Goal: Navigation & Orientation: Understand site structure

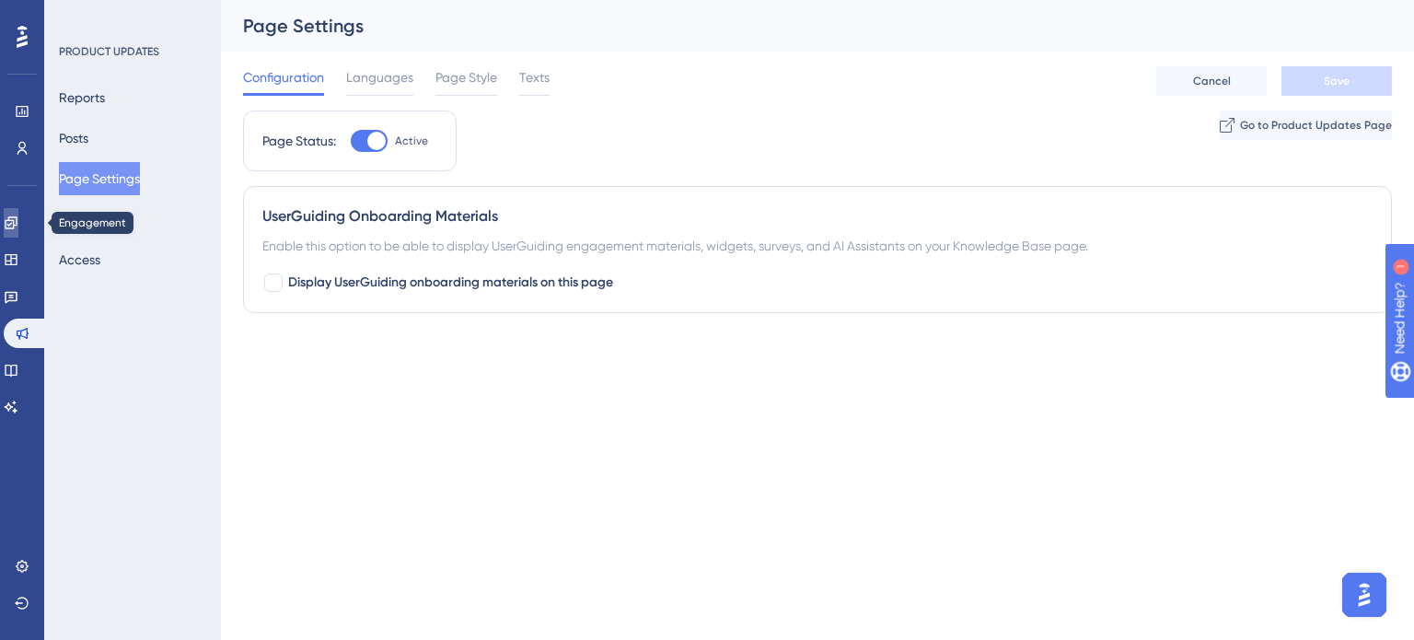
click at [0, 0] on icon at bounding box center [0, 0] width 0 height 0
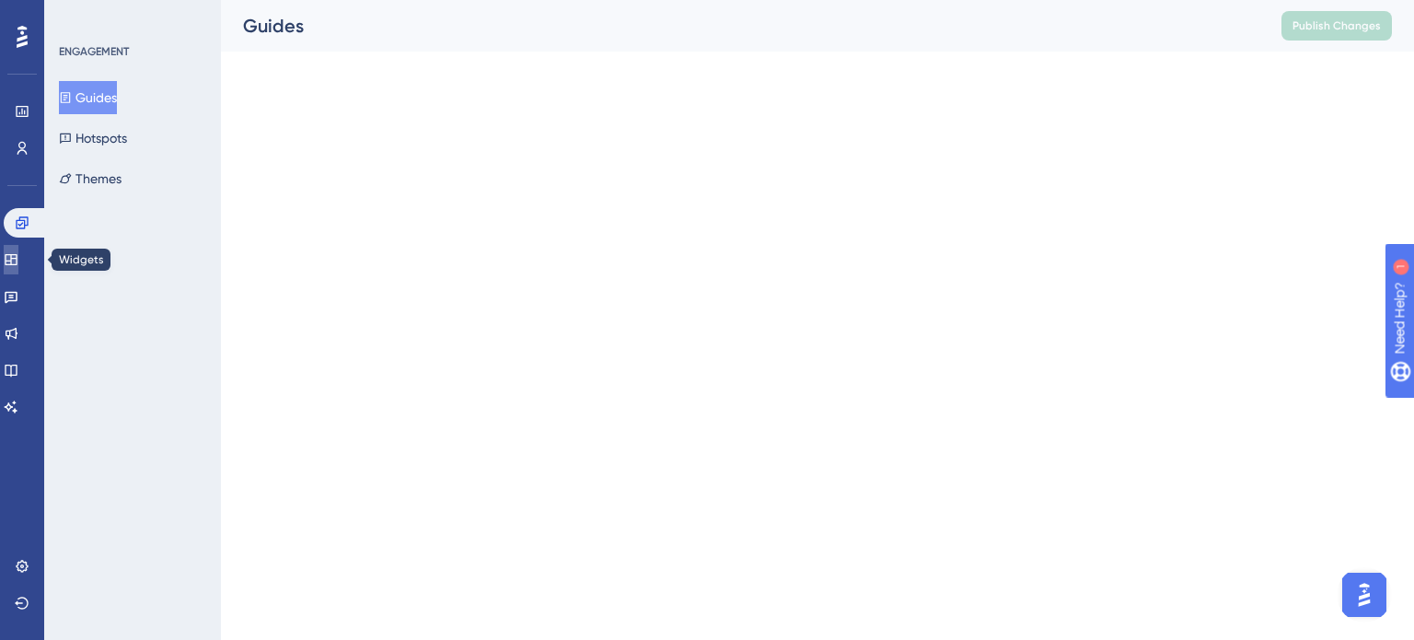
click at [17, 264] on icon at bounding box center [11, 259] width 12 height 11
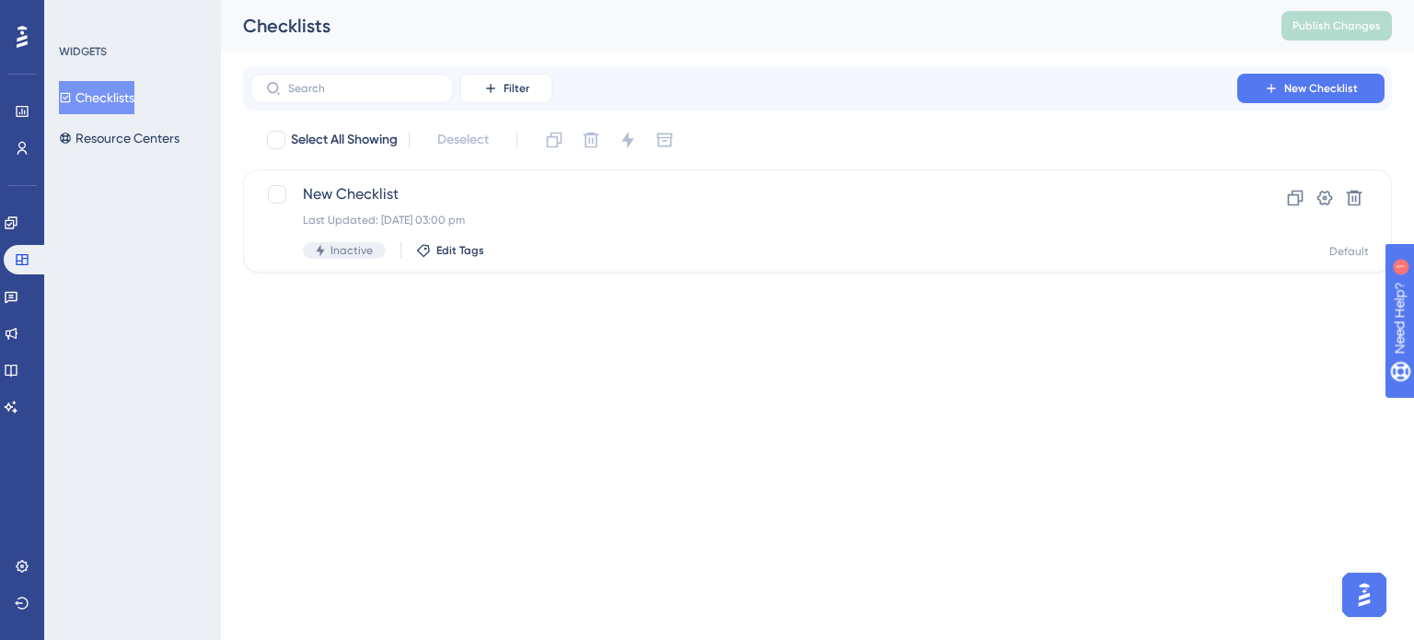
click at [0, 0] on div "Performance Users" at bounding box center [0, 0] width 0 height 0
click at [15, 153] on link at bounding box center [22, 147] width 15 height 29
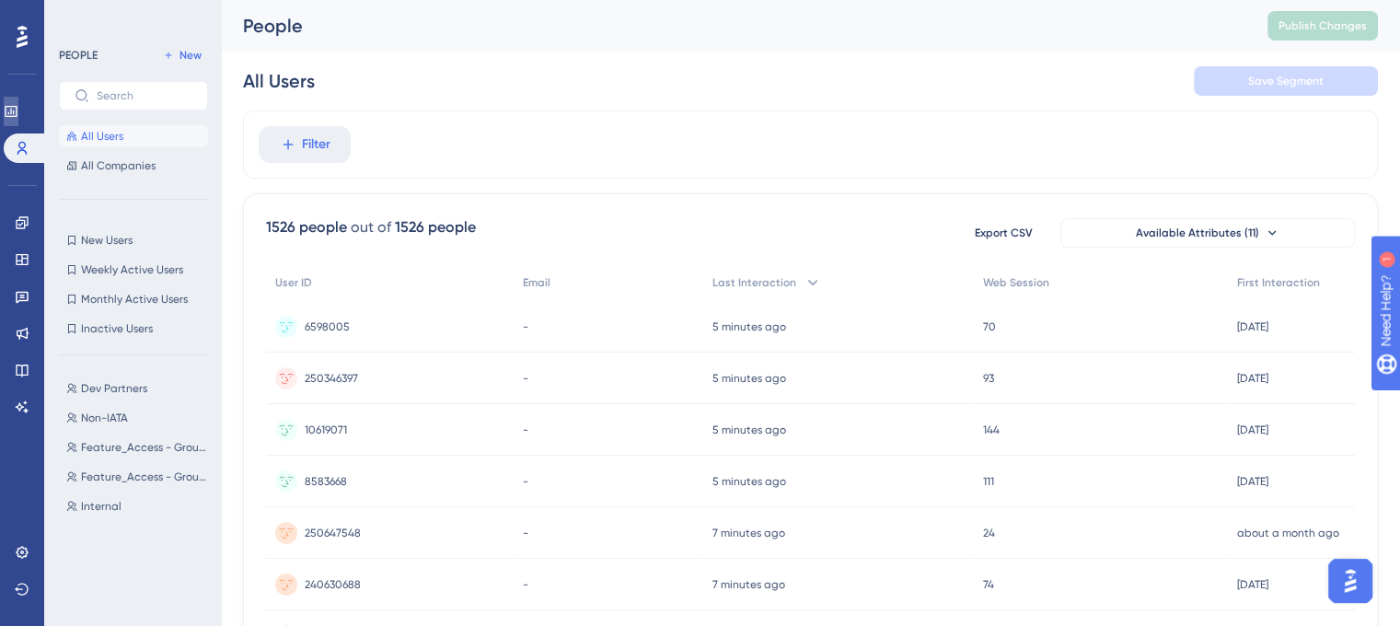
click at [0, 0] on icon at bounding box center [0, 0] width 0 height 0
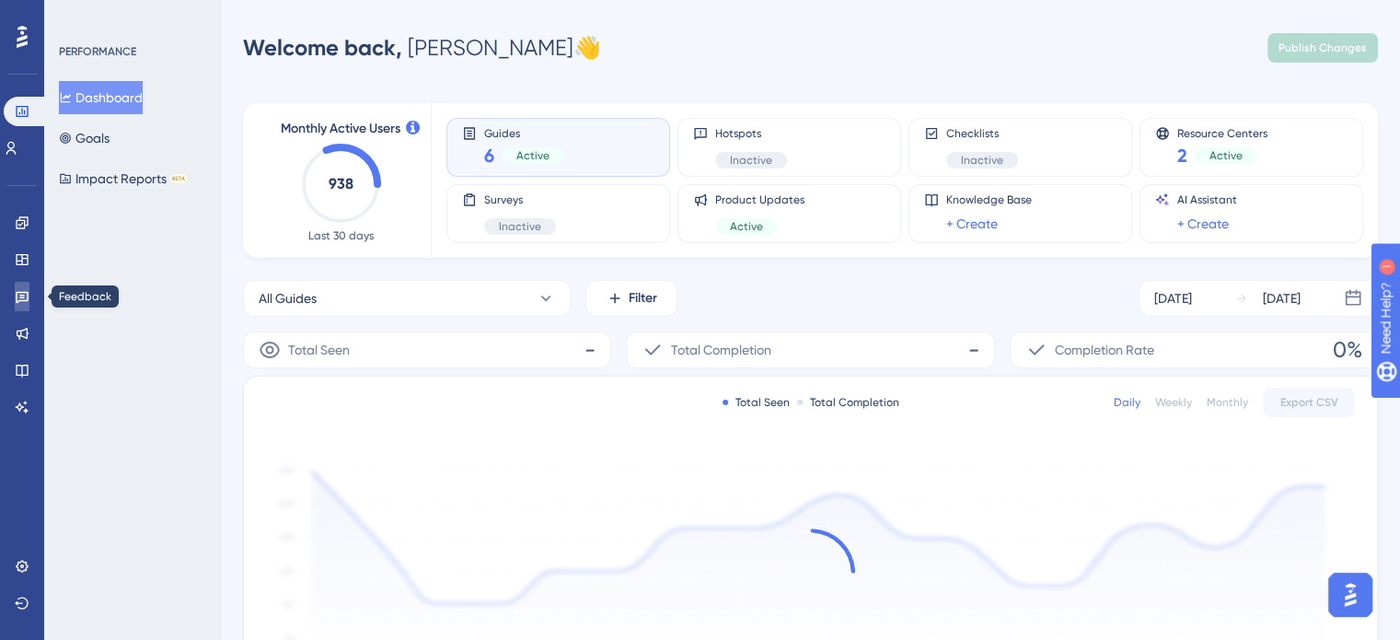
click at [15, 305] on link at bounding box center [22, 296] width 15 height 29
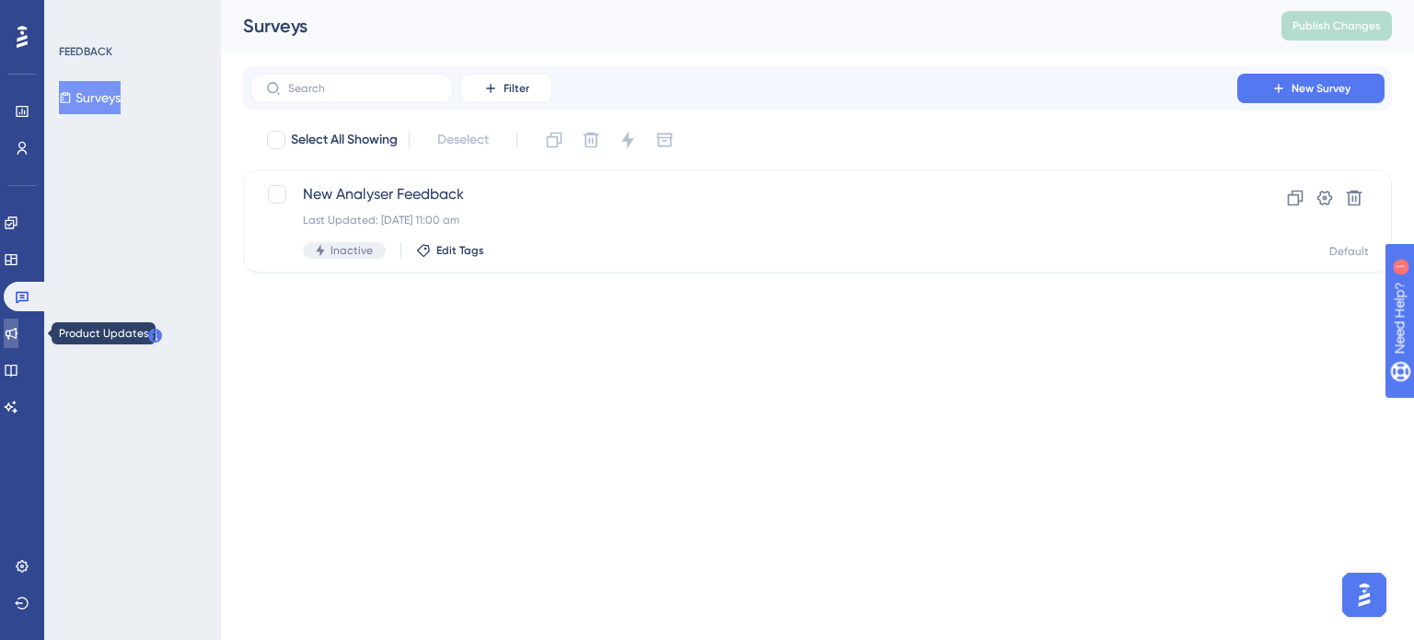
click at [15, 328] on icon at bounding box center [11, 333] width 15 height 15
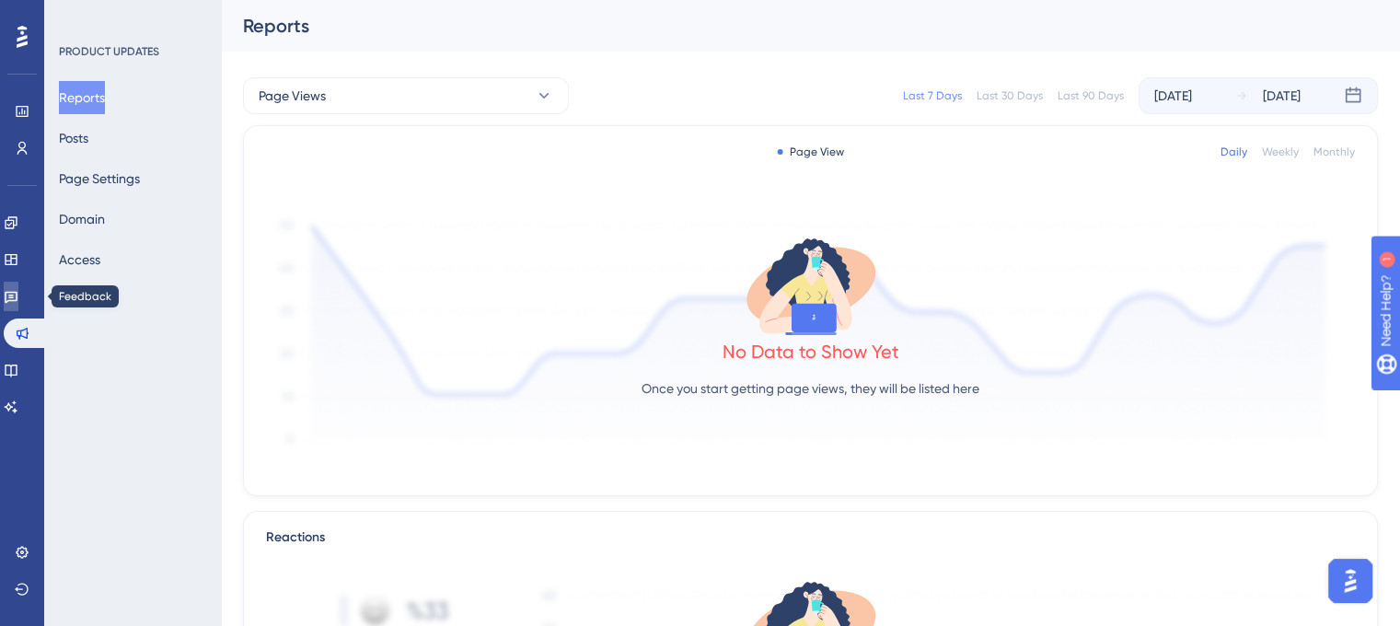
click at [16, 291] on icon at bounding box center [11, 296] width 15 height 15
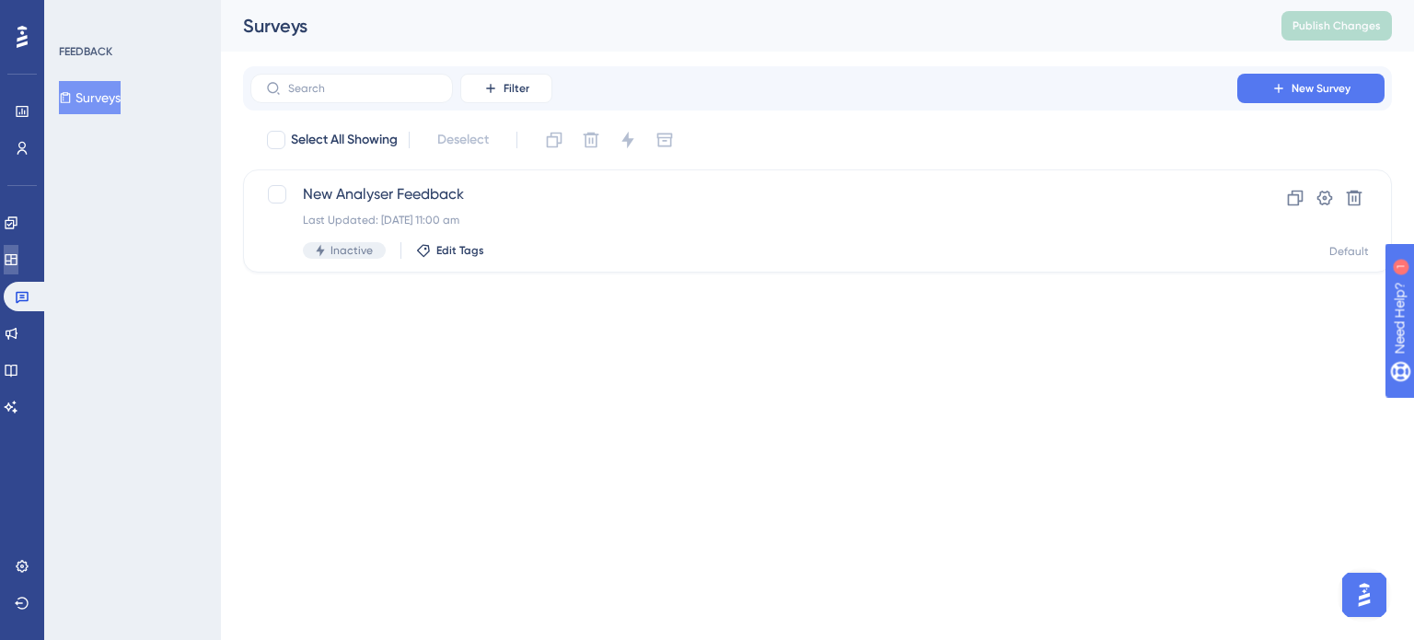
click at [16, 256] on icon at bounding box center [11, 259] width 12 height 11
click at [0, 0] on link at bounding box center [0, 0] width 0 height 0
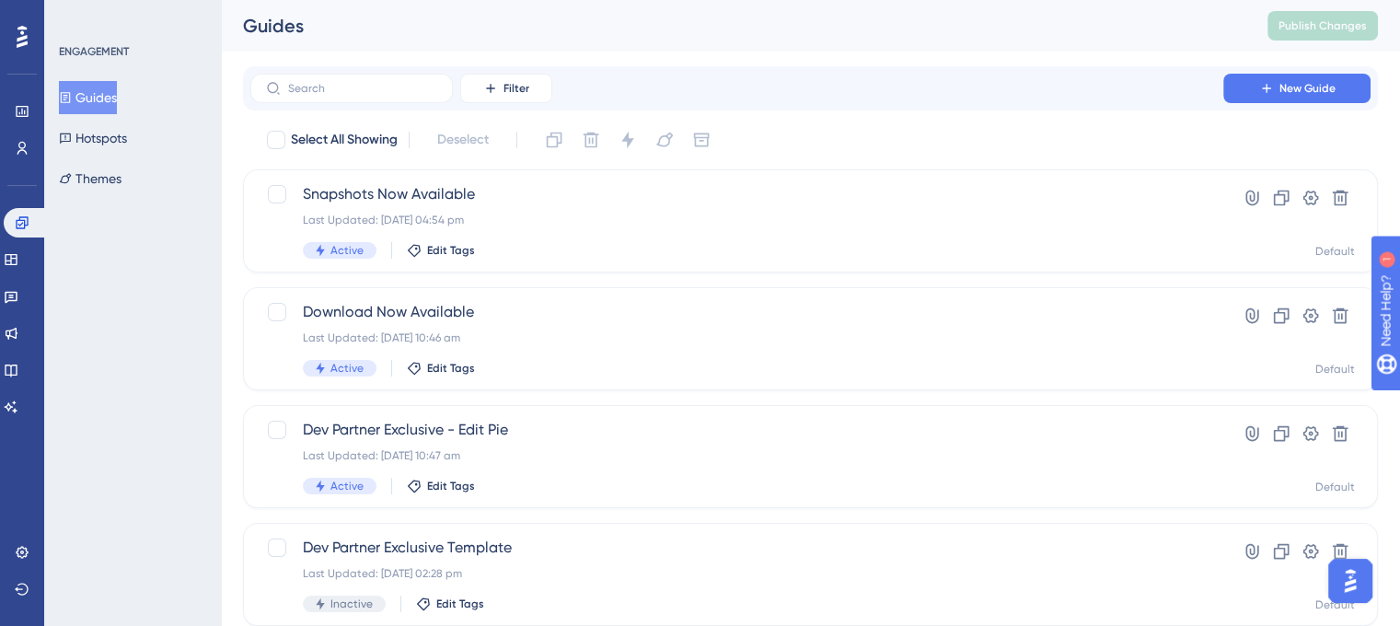
drag, startPoint x: 213, startPoint y: 2, endPoint x: 199, endPoint y: 243, distance: 241.5
drag, startPoint x: 170, startPoint y: 5, endPoint x: 169, endPoint y: 334, distance: 329.5
click at [169, 334] on div "ENGAGEMENT Guides Hotspots Themes" at bounding box center [132, 313] width 177 height 626
drag, startPoint x: 144, startPoint y: 0, endPoint x: 197, endPoint y: 330, distance: 334.7
click at [194, 338] on div "ENGAGEMENT Guides Hotspots Themes" at bounding box center [132, 313] width 177 height 626
